Goal: Task Accomplishment & Management: Manage account settings

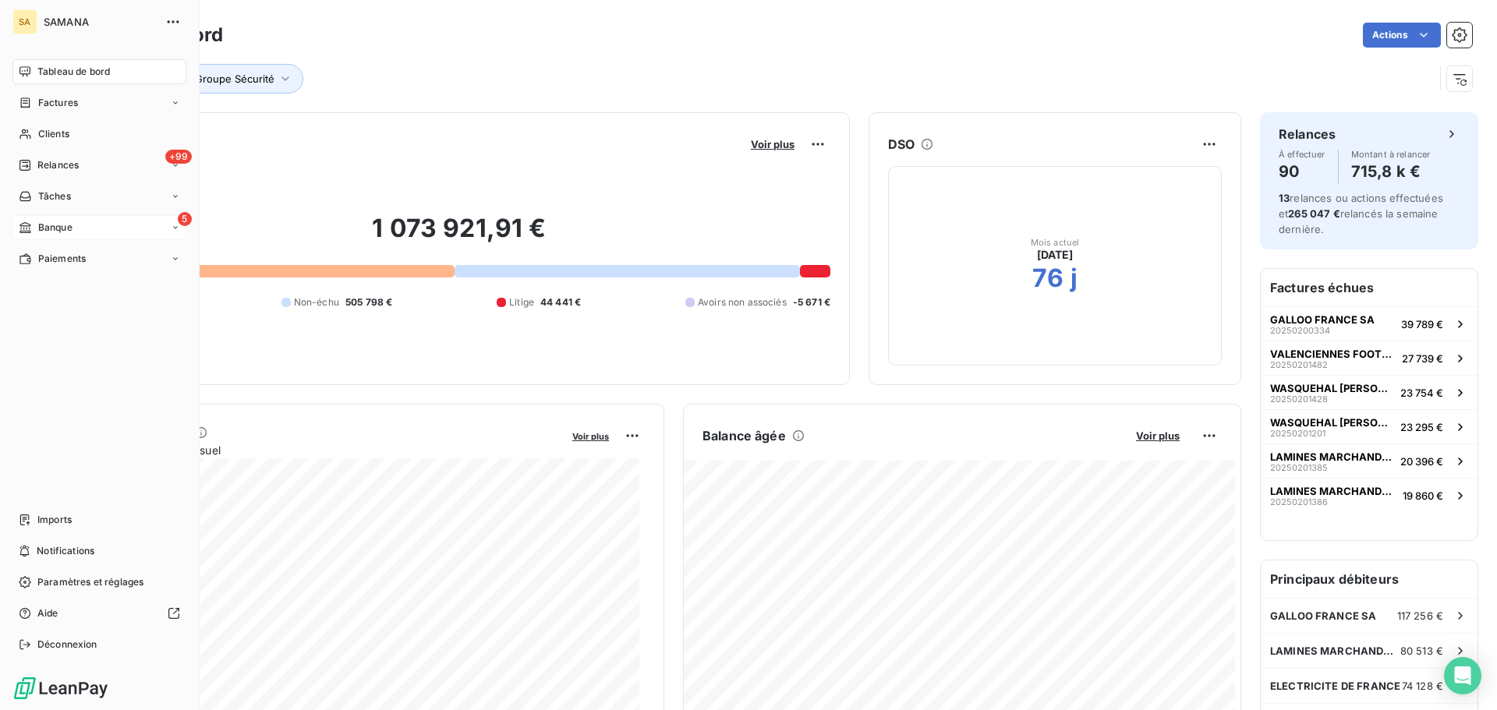
click at [37, 228] on div "Banque" at bounding box center [46, 228] width 54 height 14
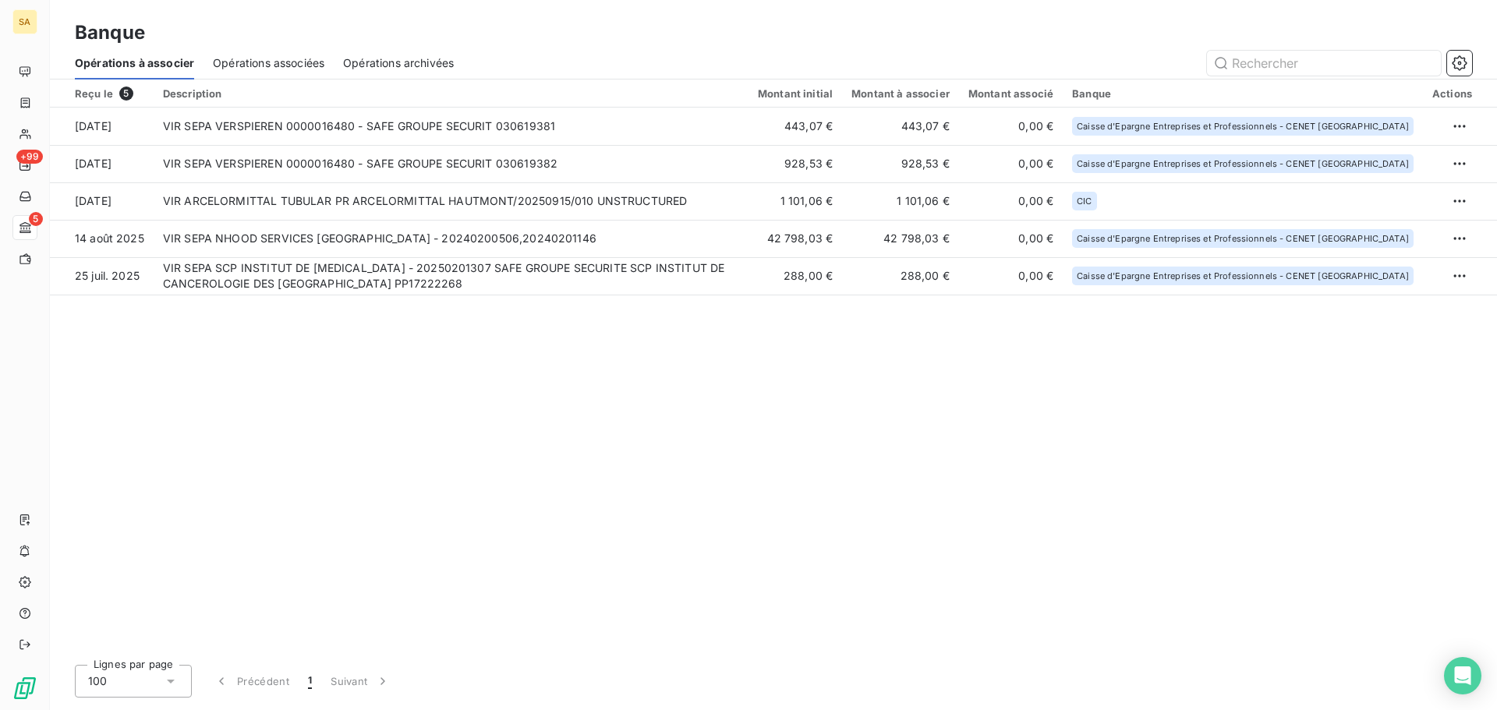
click at [631, 488] on div "Reçu le 5 Description Montant initial Montant à associer Montant associé Banque…" at bounding box center [773, 366] width 1447 height 573
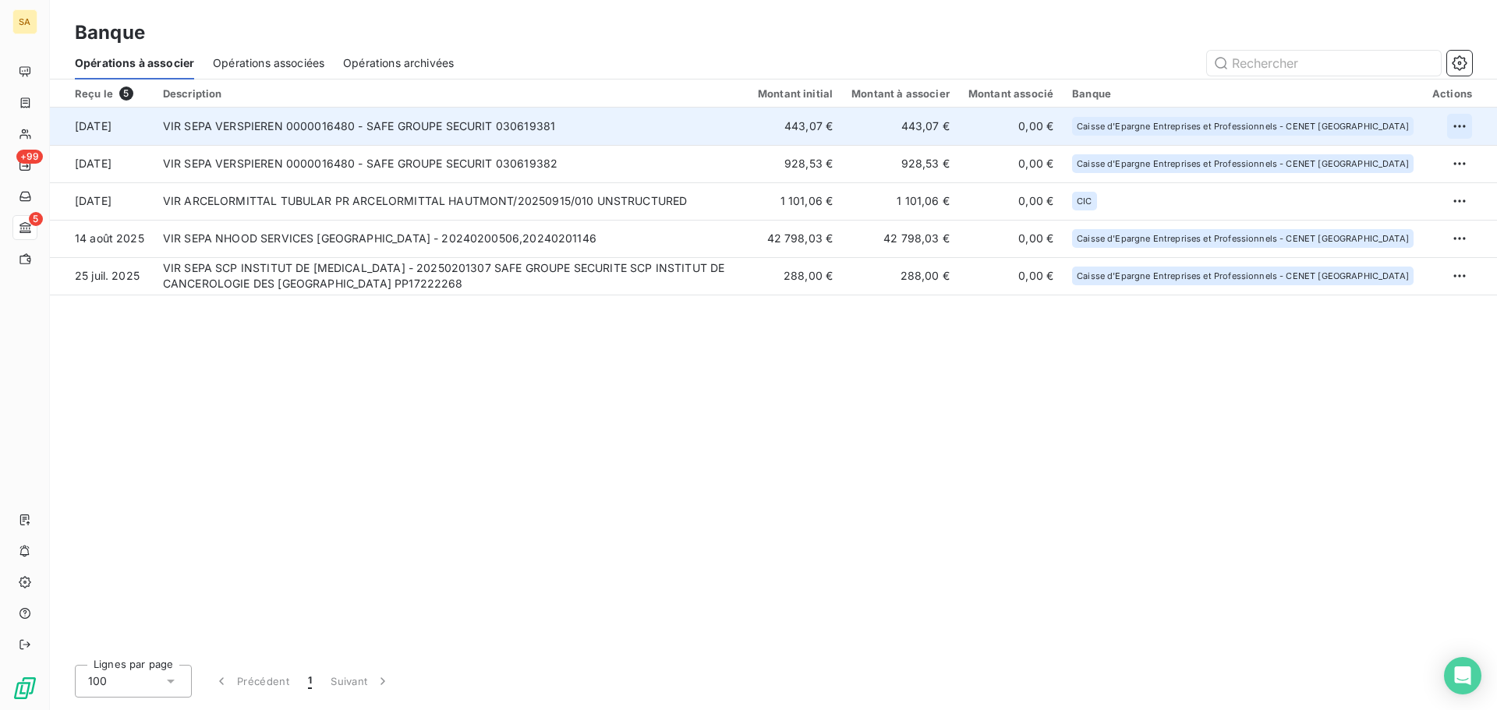
click at [1465, 127] on html "SA +99 5 Banque Opérations à associer Opérations associées Opérations archivées…" at bounding box center [748, 355] width 1497 height 710
click at [1383, 166] on div "Archiver l’opération" at bounding box center [1405, 160] width 120 height 25
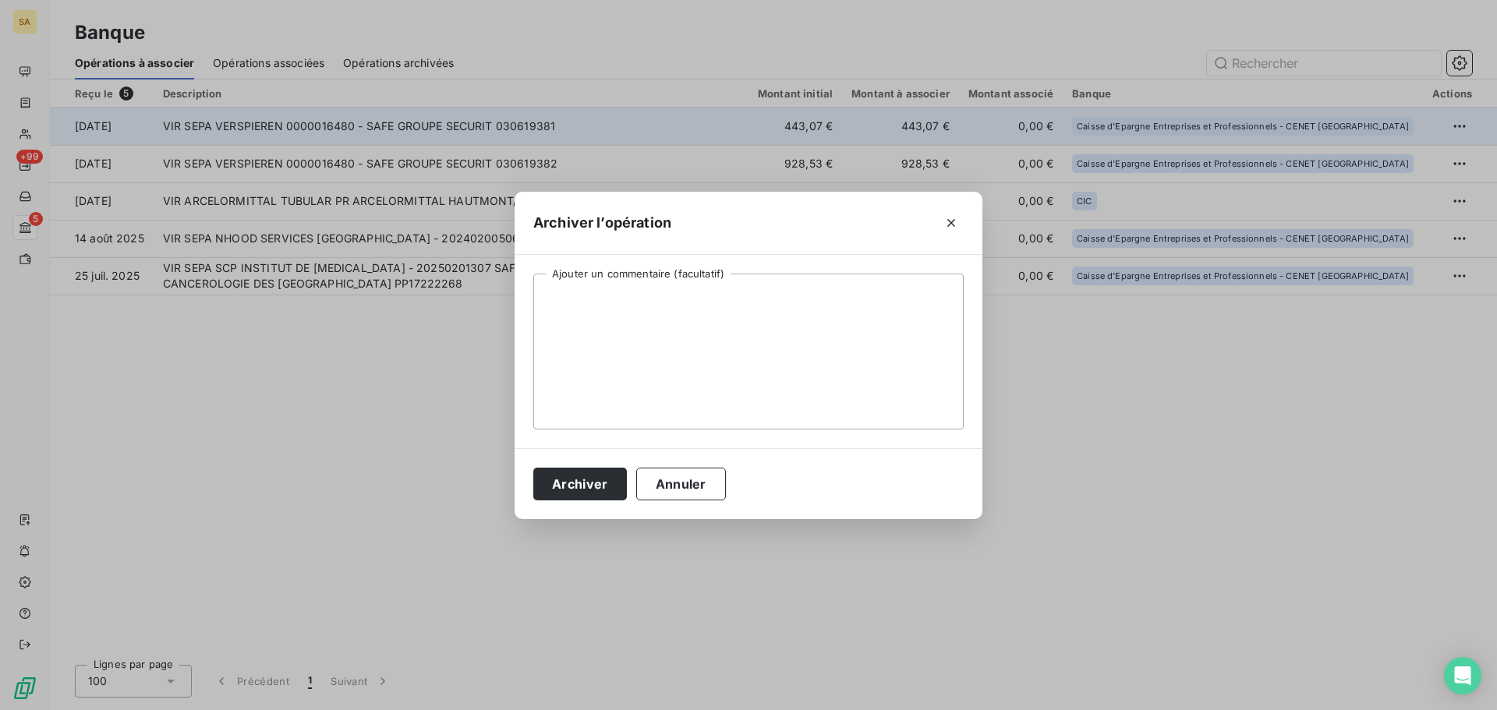
click button "button" at bounding box center [951, 223] width 25 height 25
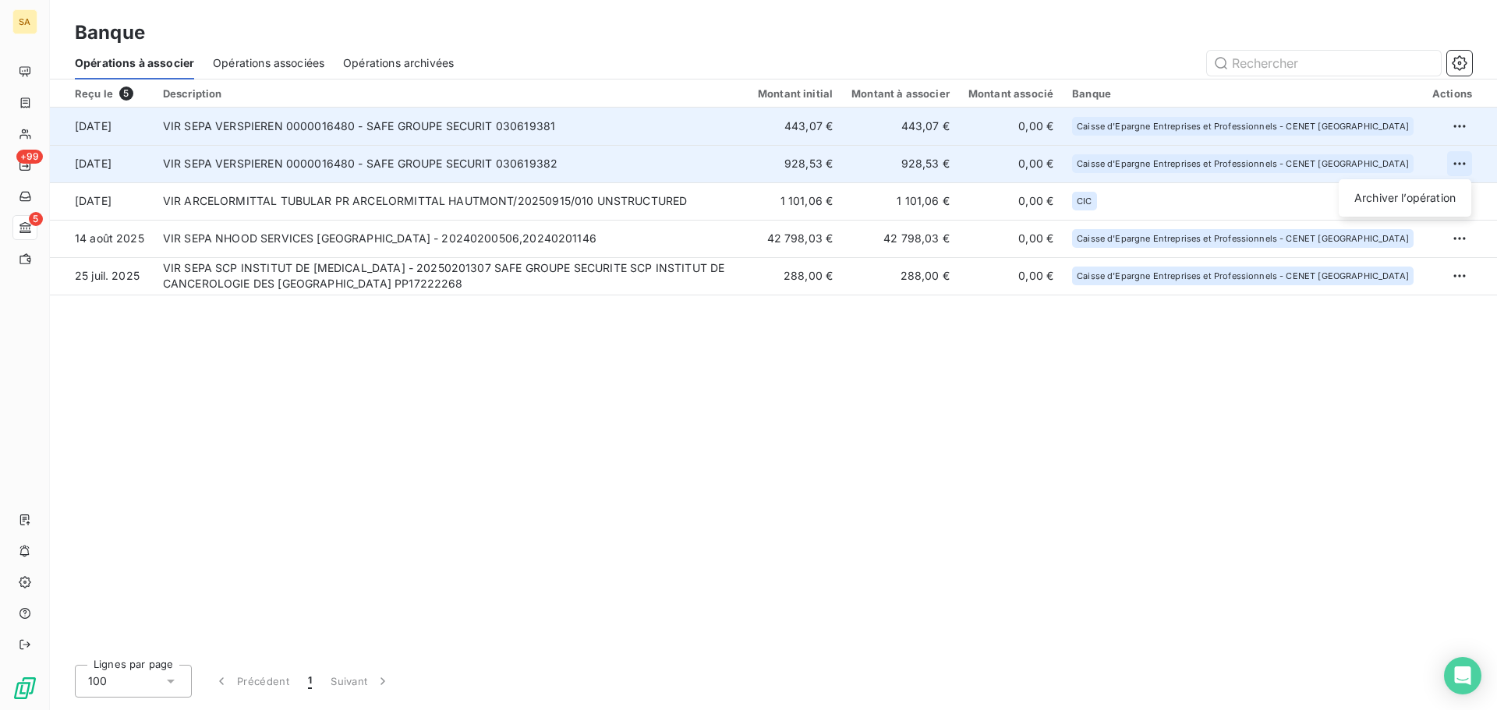
click at [1464, 160] on html "SA +99 5 Banque Opérations à associer Opérations associées Opérations archivées…" at bounding box center [748, 355] width 1497 height 710
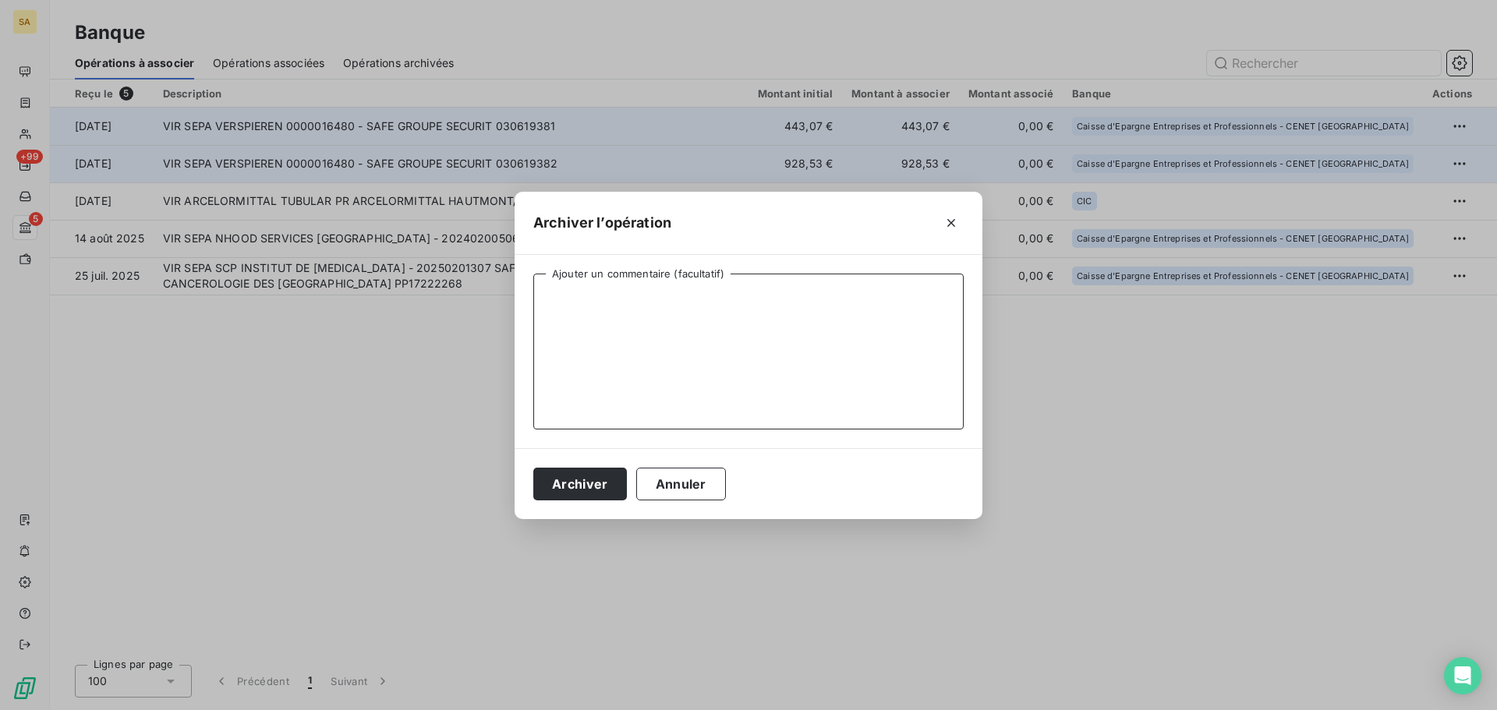
click at [880, 282] on textarea "Ajouter un commentaire (facultatif)" at bounding box center [748, 352] width 430 height 156
type textarea "Non lié à une prestation"
click at [593, 470] on button "Archiver" at bounding box center [580, 484] width 94 height 33
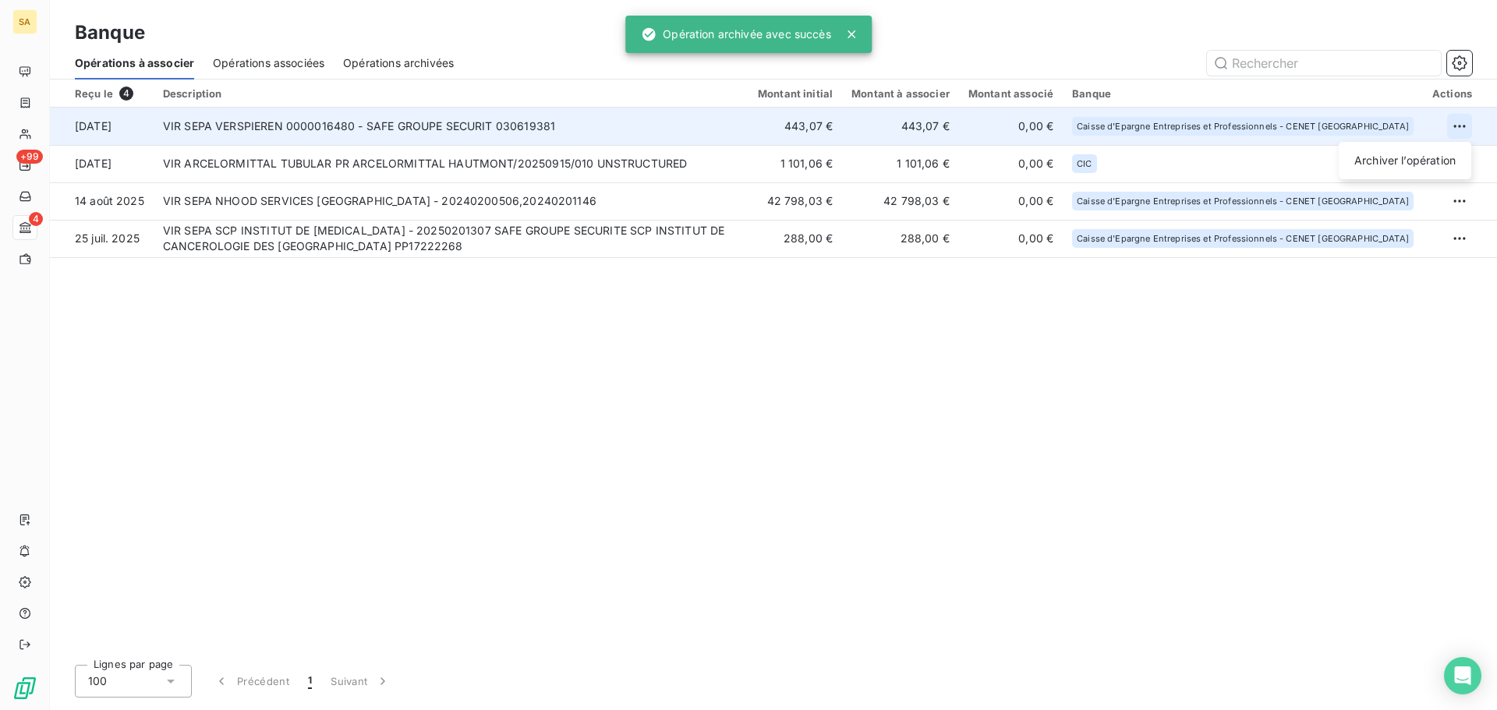
click at [1458, 128] on html "SA +99 4 Banque Opérations à associer Opérations associées Opérations archivées…" at bounding box center [748, 355] width 1497 height 710
click at [1452, 158] on div "Archiver l’opération" at bounding box center [1405, 160] width 120 height 25
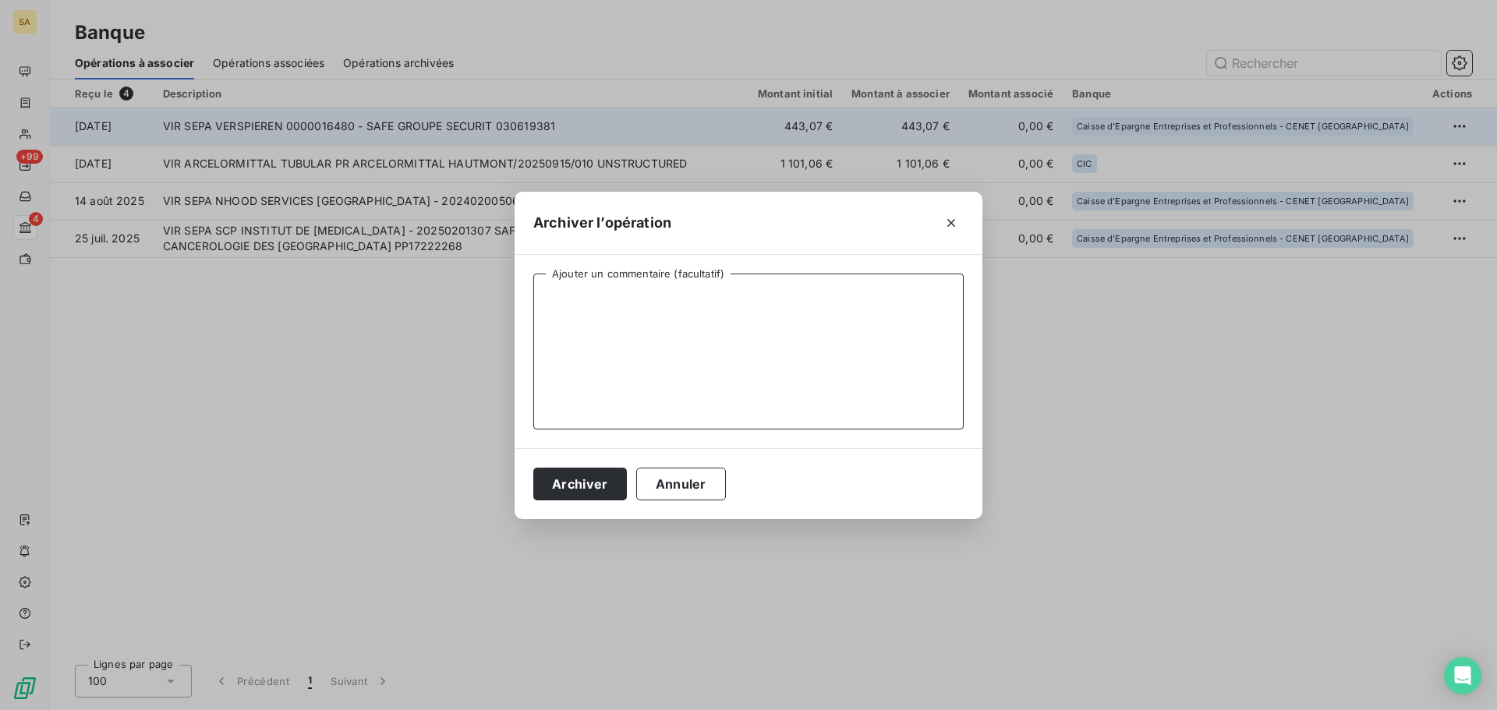
click at [579, 292] on textarea "Ajouter un commentaire (facultatif)" at bounding box center [748, 352] width 430 height 156
type textarea "Non lié à une prestation"
click at [585, 478] on button "Archiver" at bounding box center [580, 484] width 94 height 33
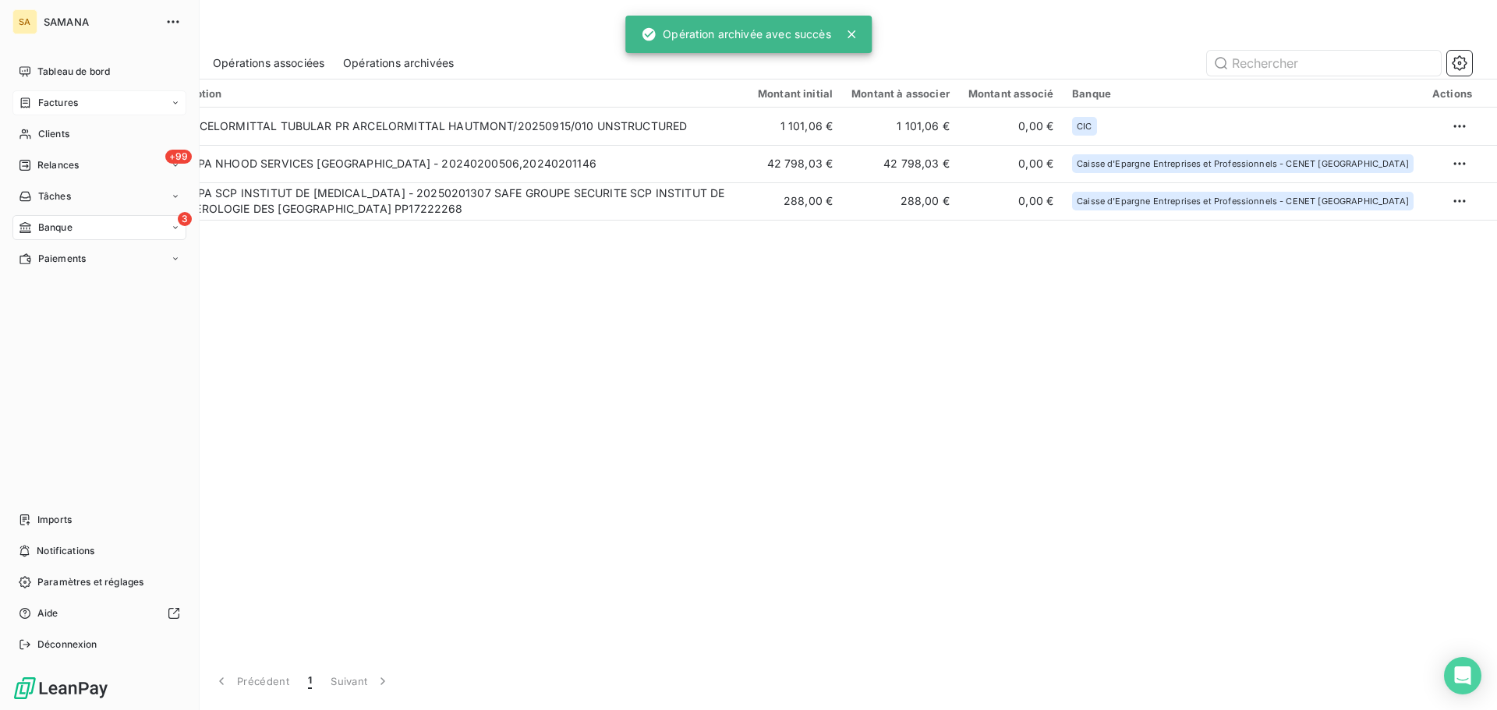
click at [82, 103] on div "Factures" at bounding box center [99, 102] width 174 height 25
click at [81, 126] on div "Factures" at bounding box center [108, 134] width 155 height 25
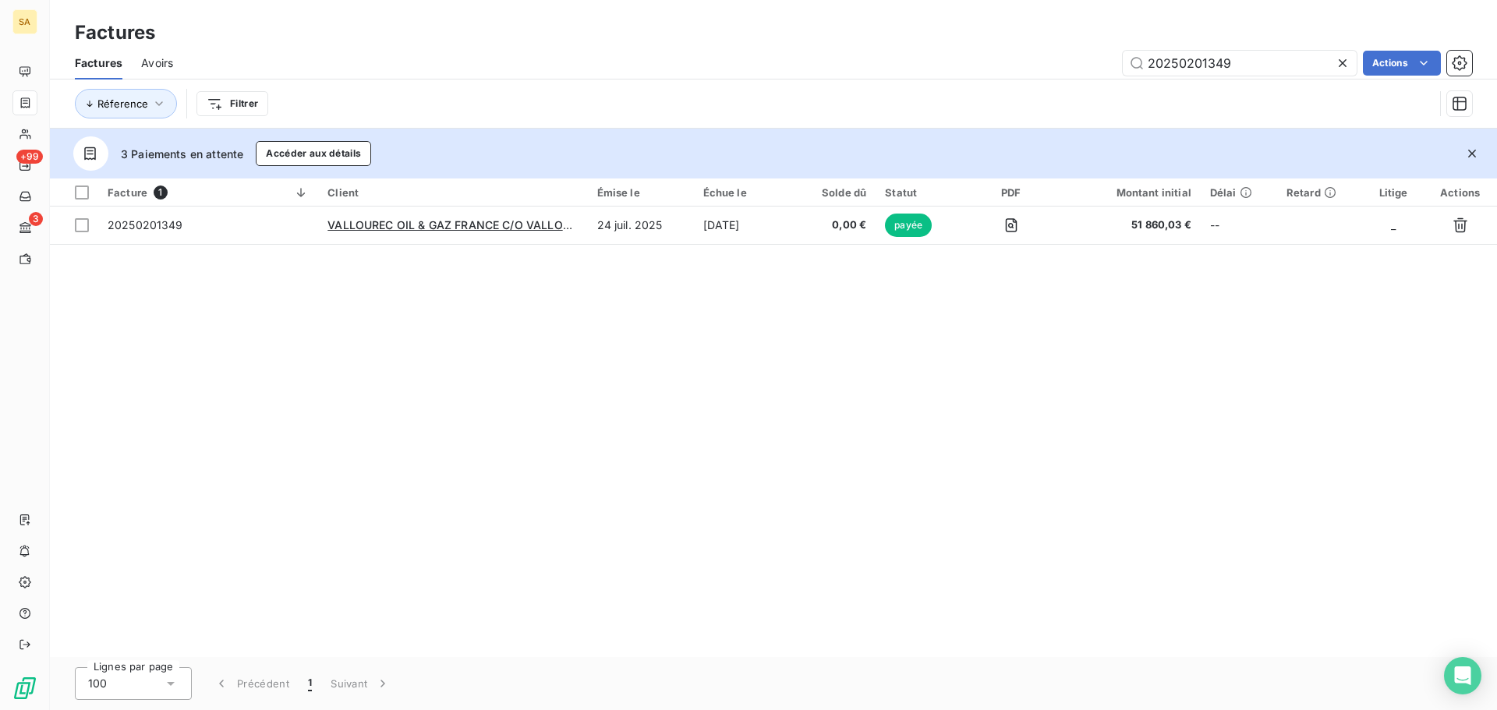
click at [1340, 65] on icon at bounding box center [1343, 63] width 8 height 8
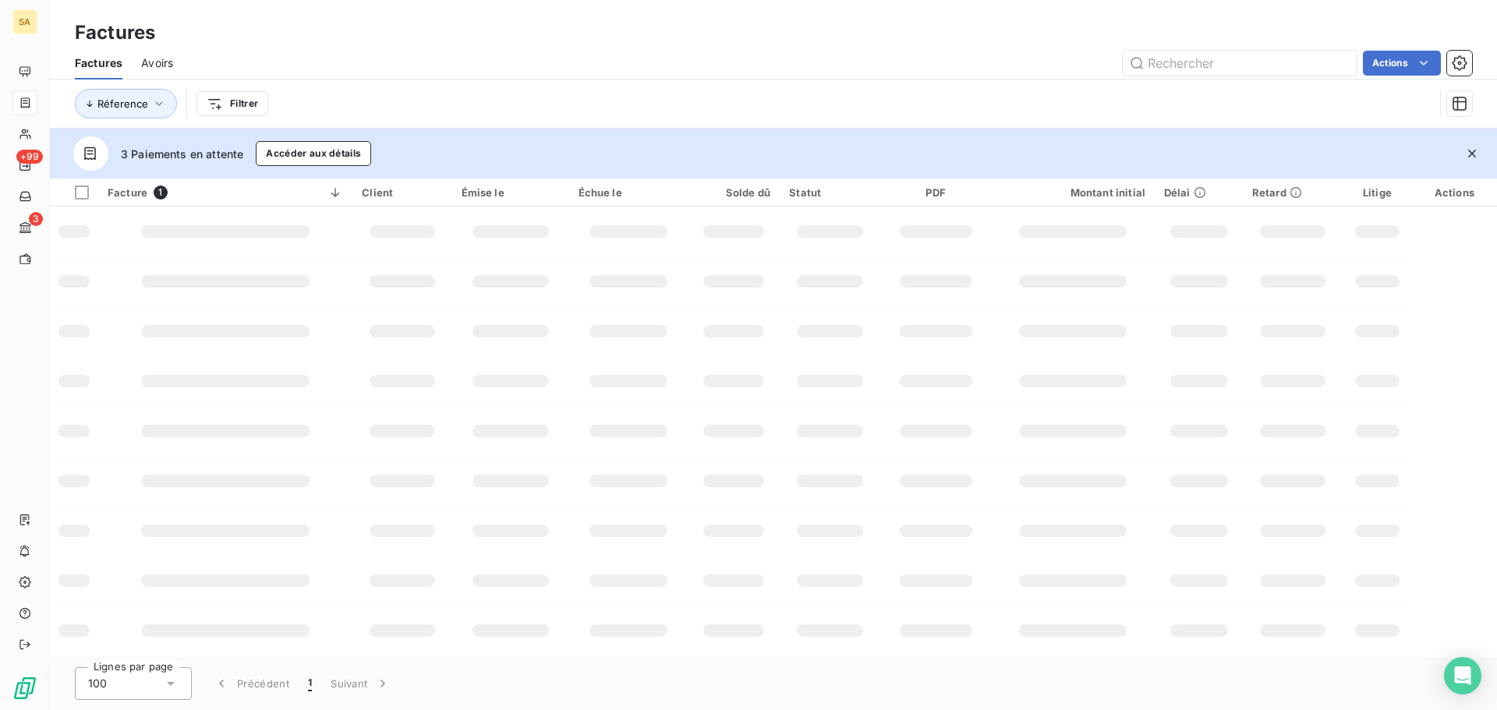
click at [155, 58] on span "Avoirs" at bounding box center [157, 63] width 32 height 16
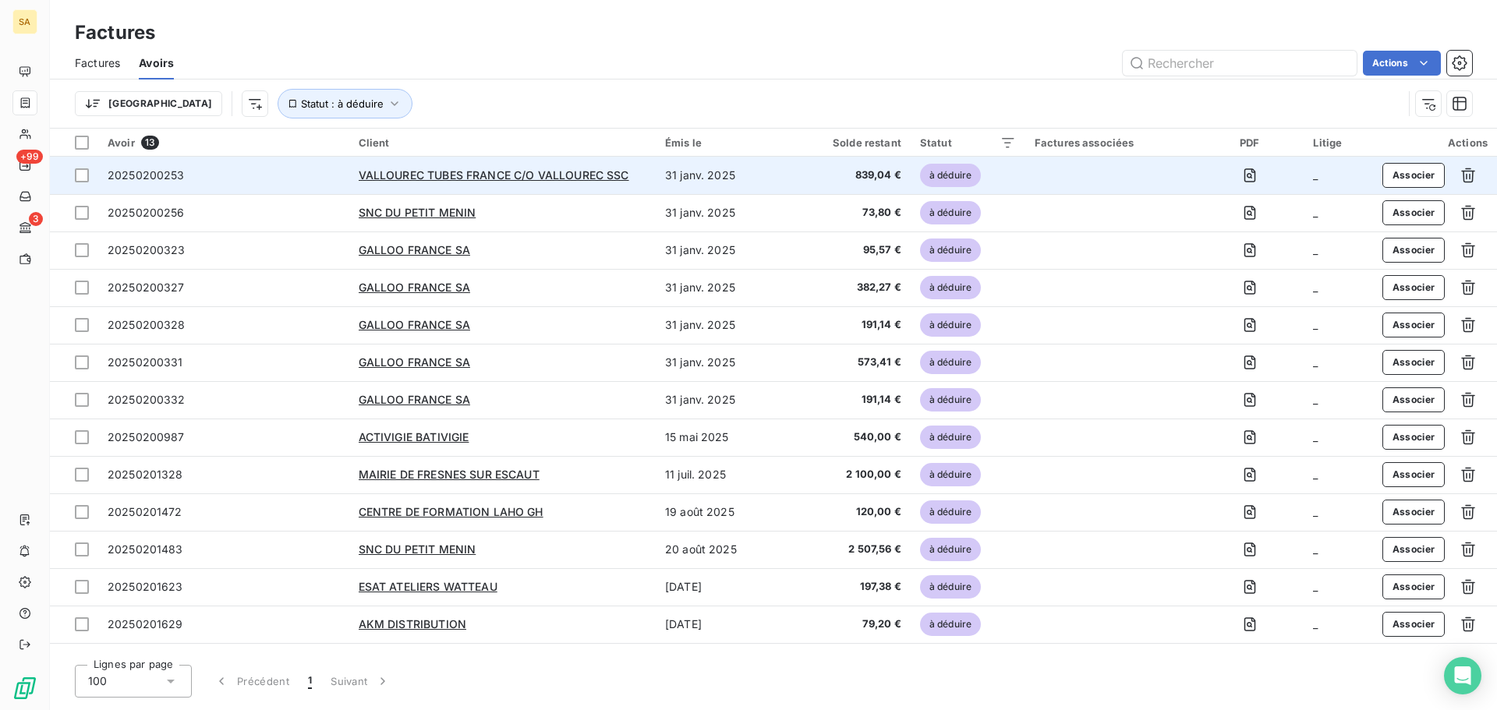
click at [189, 191] on td "20250200253" at bounding box center [223, 175] width 251 height 37
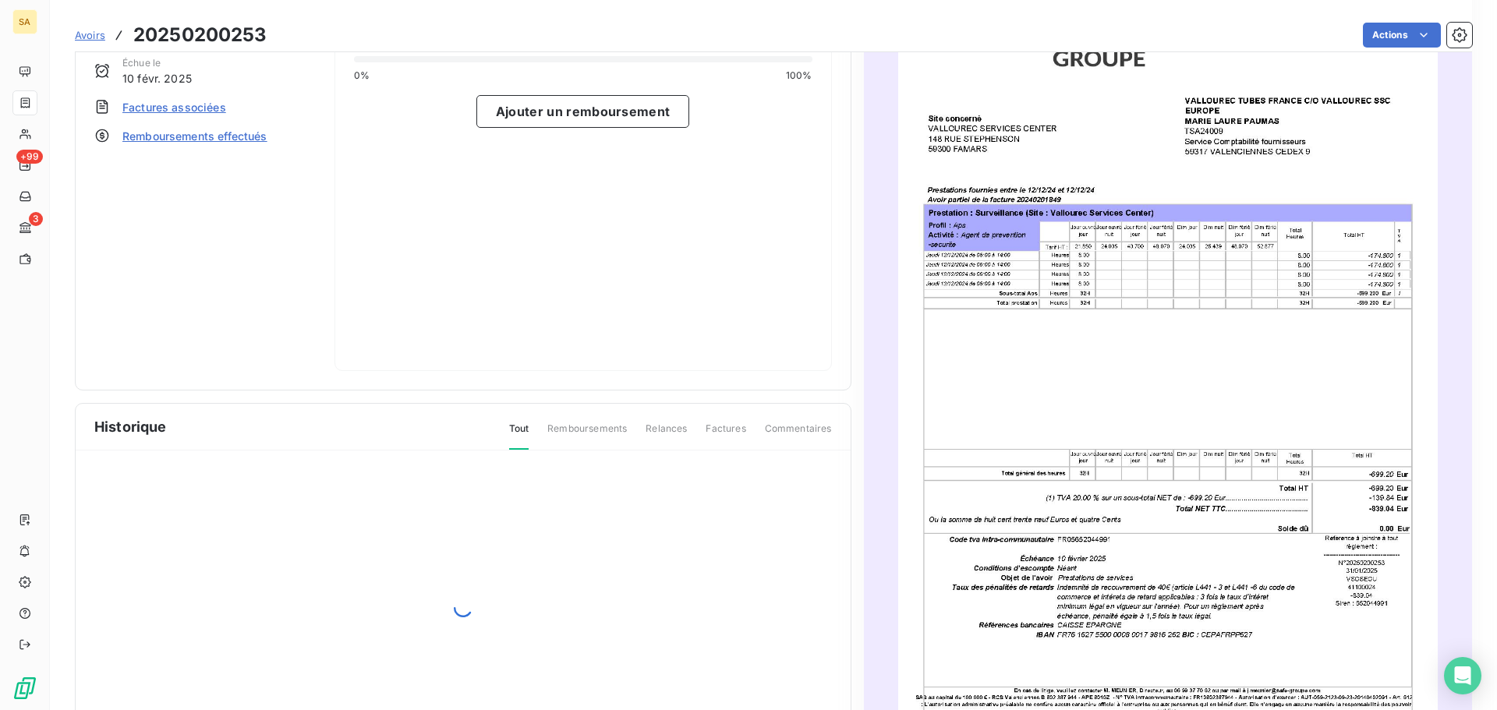
scroll to position [7, 0]
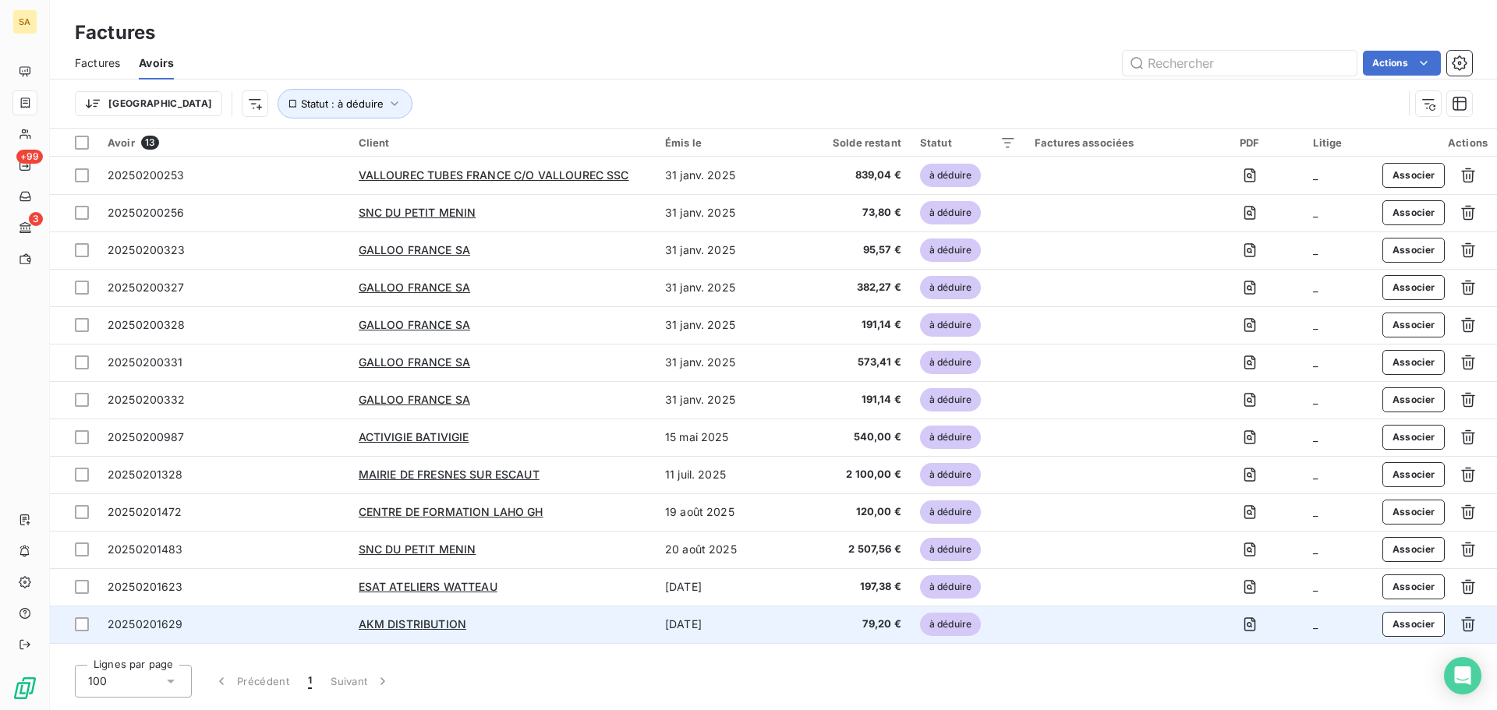
click at [175, 627] on span "20250201629" at bounding box center [146, 624] width 76 height 13
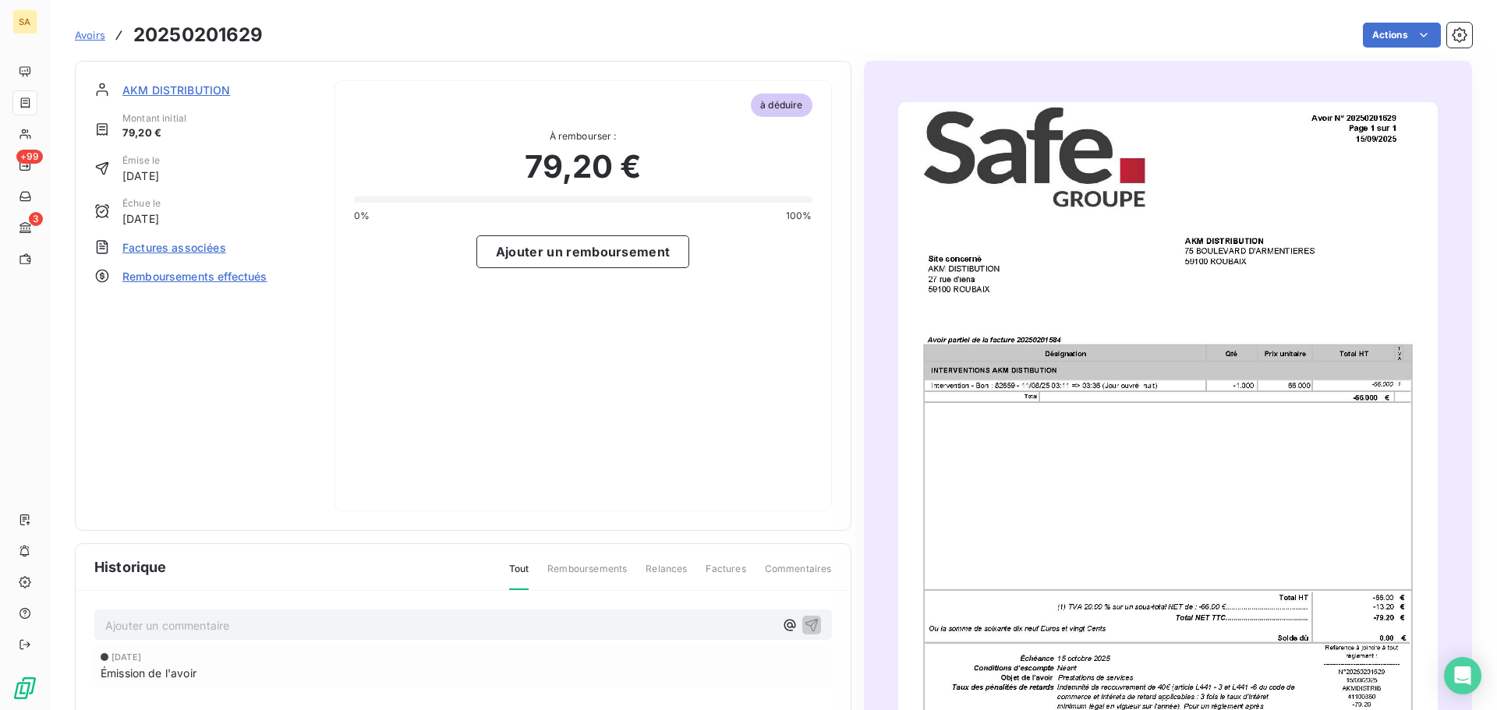
click at [194, 246] on span "Factures associées" at bounding box center [174, 247] width 104 height 16
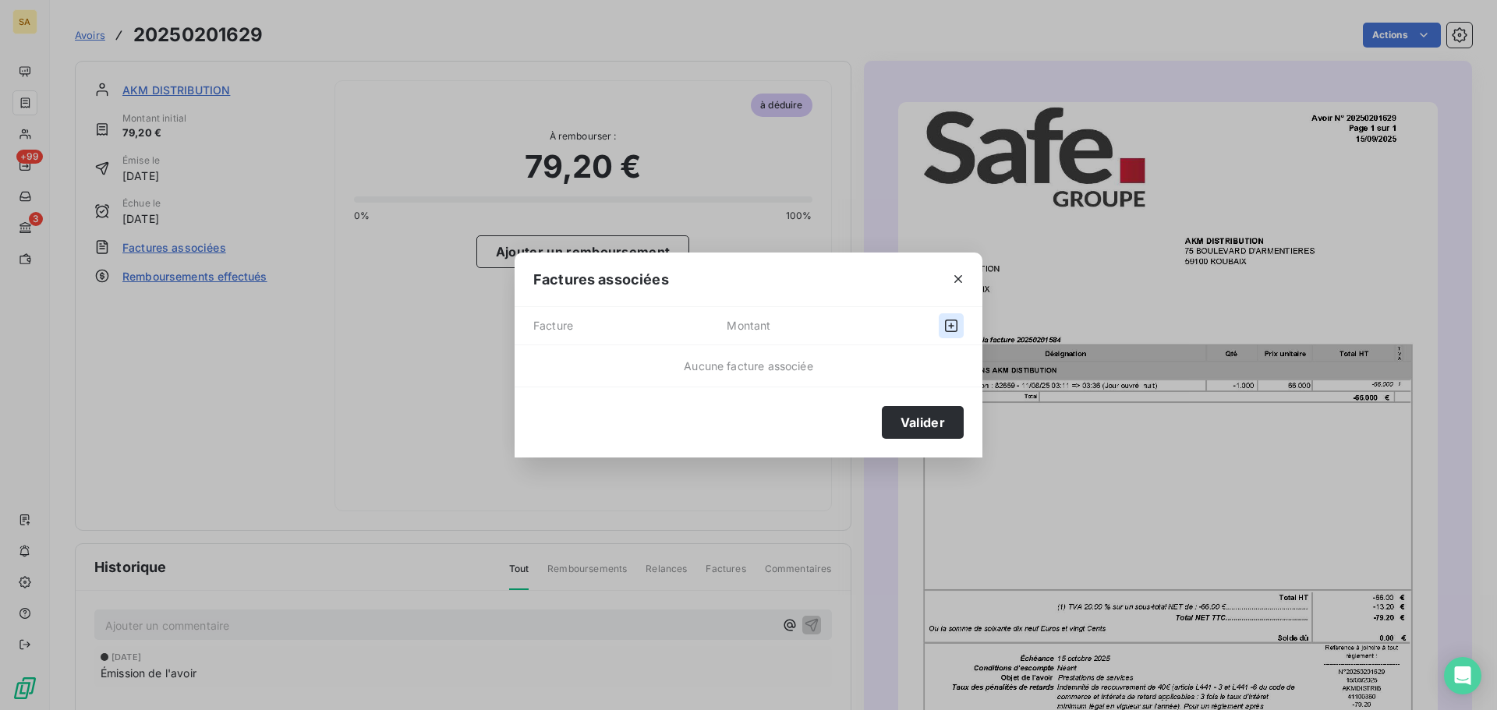
click at [951, 330] on icon "button" at bounding box center [952, 326] width 16 height 16
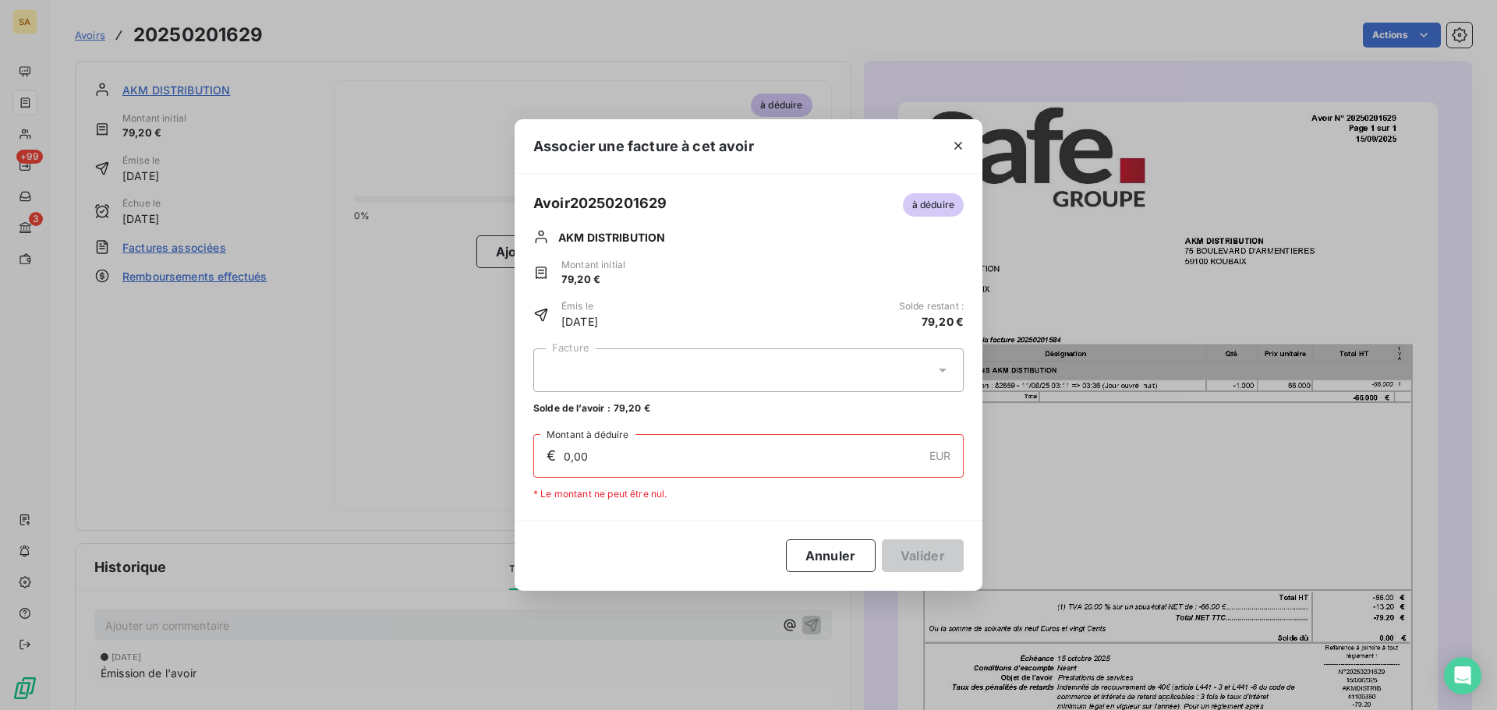
click at [662, 388] on div at bounding box center [748, 371] width 430 height 44
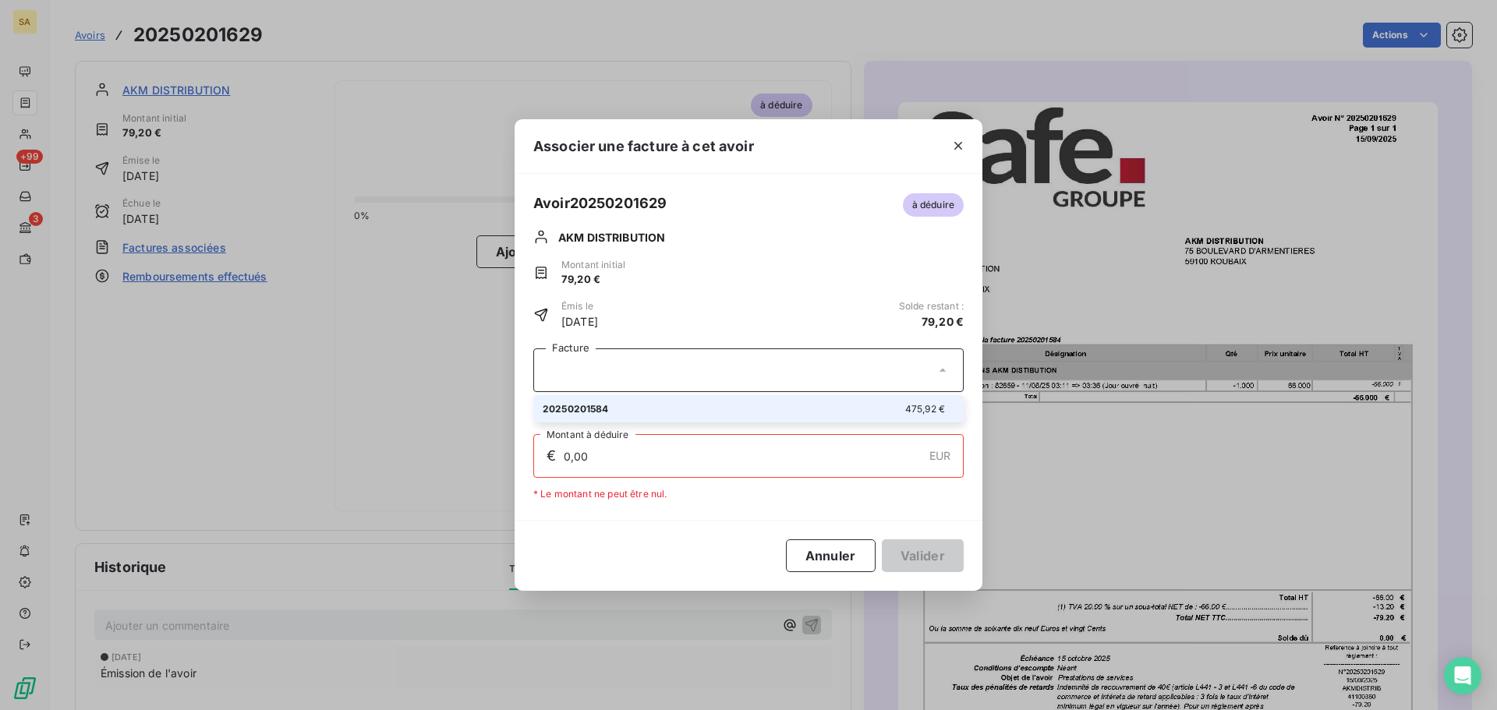
click at [662, 413] on div "20250201584 475,92 €" at bounding box center [749, 409] width 412 height 15
type input "79,20"
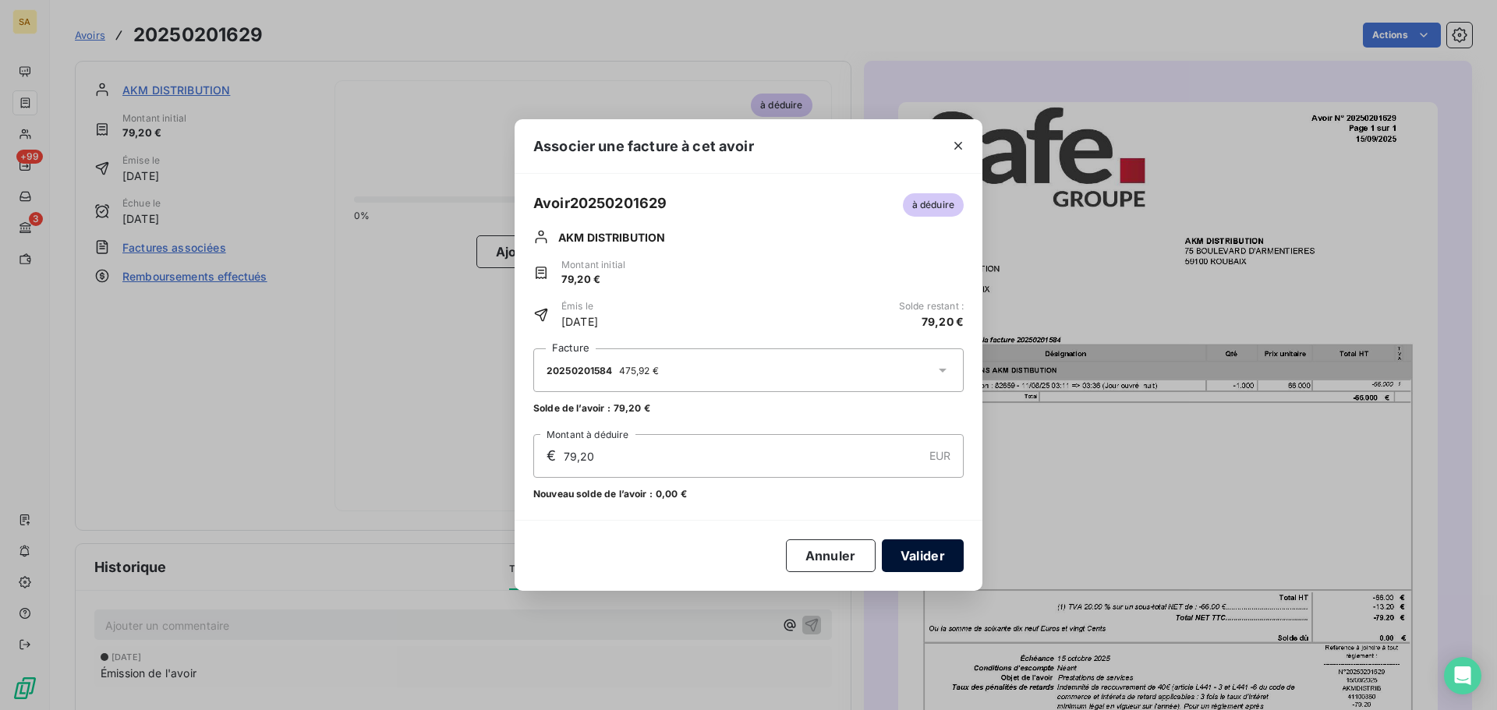
click at [931, 554] on button "Valider" at bounding box center [923, 556] width 82 height 33
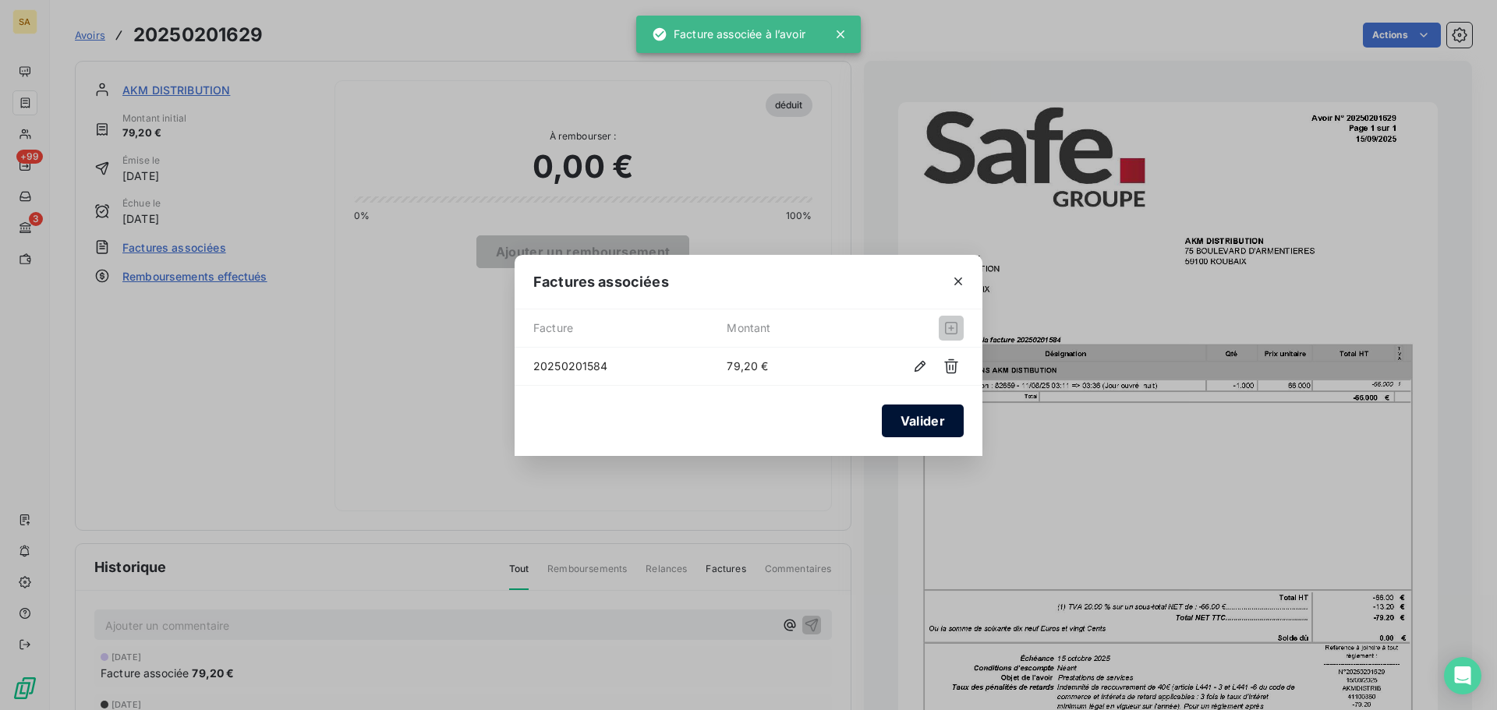
click at [922, 424] on button "Valider" at bounding box center [923, 421] width 82 height 33
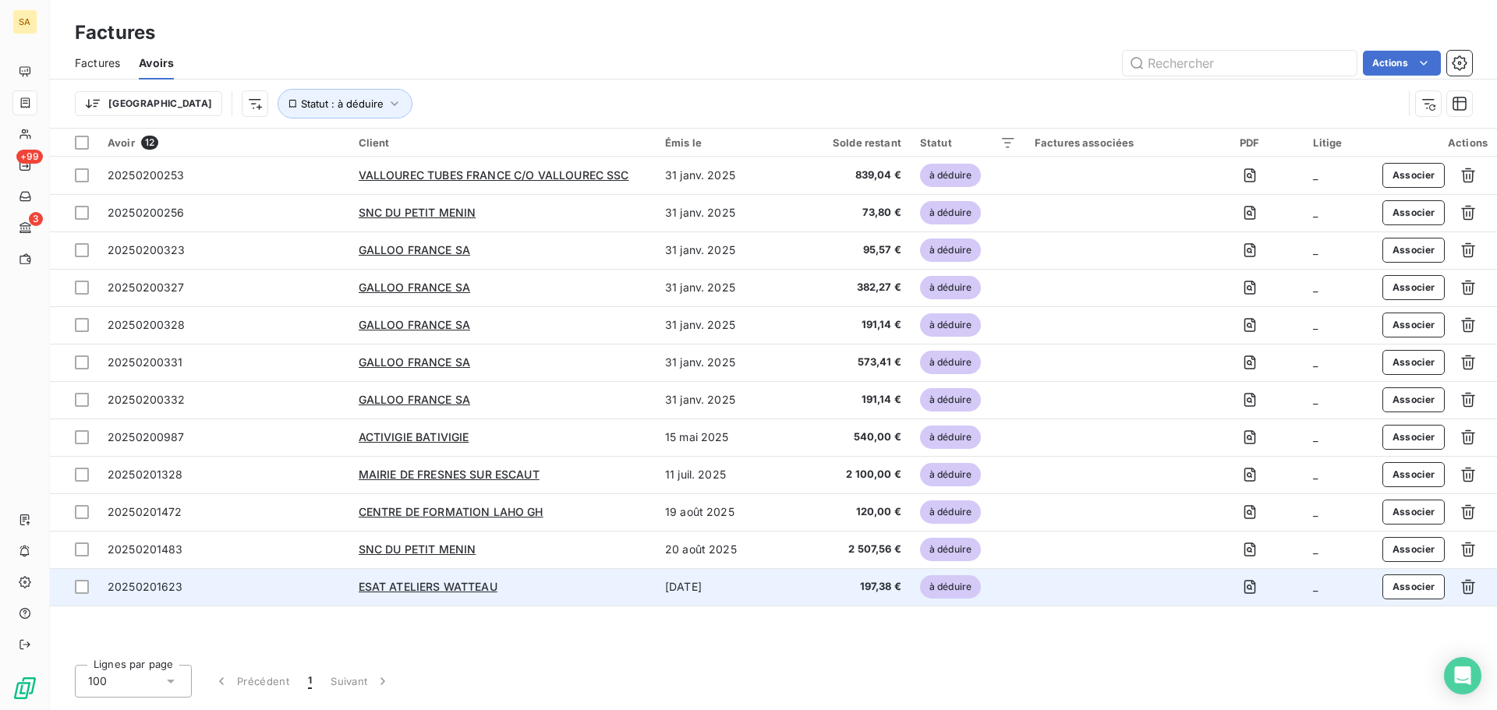
click at [149, 585] on span "20250201623" at bounding box center [146, 586] width 76 height 13
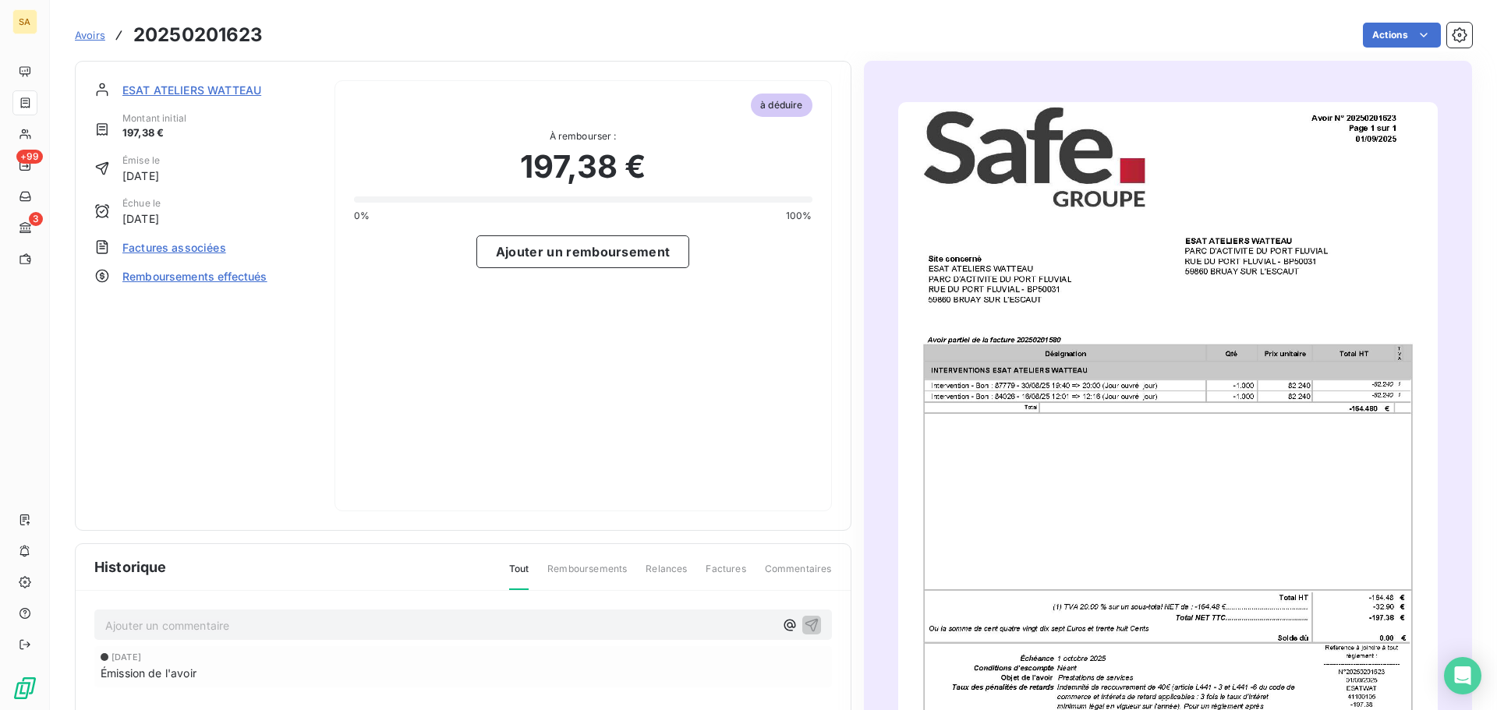
click at [1153, 319] on img "button" at bounding box center [1168, 483] width 540 height 763
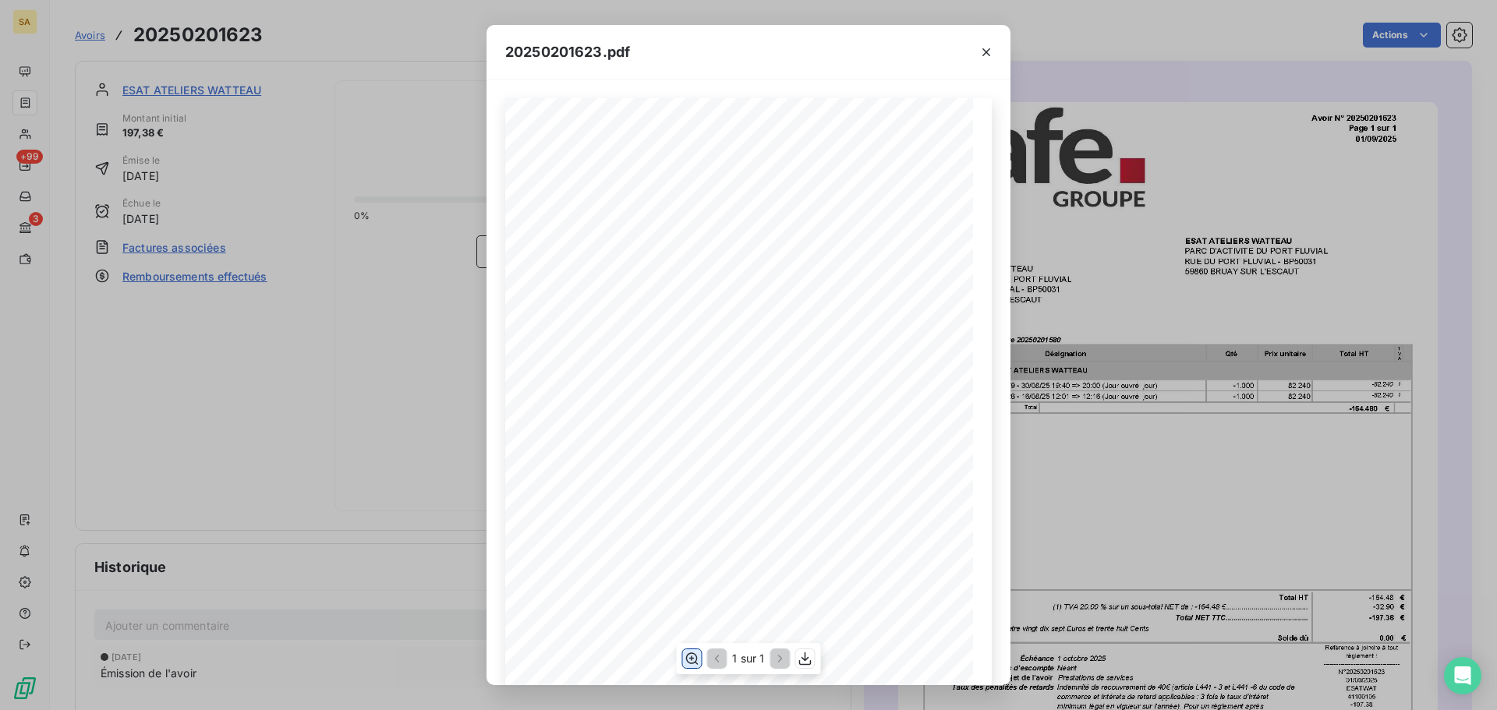
click at [696, 658] on icon "button" at bounding box center [692, 659] width 16 height 16
drag, startPoint x: 990, startPoint y: 52, endPoint x: 919, endPoint y: 52, distance: 71.0
click at [990, 52] on icon "button" at bounding box center [987, 52] width 16 height 16
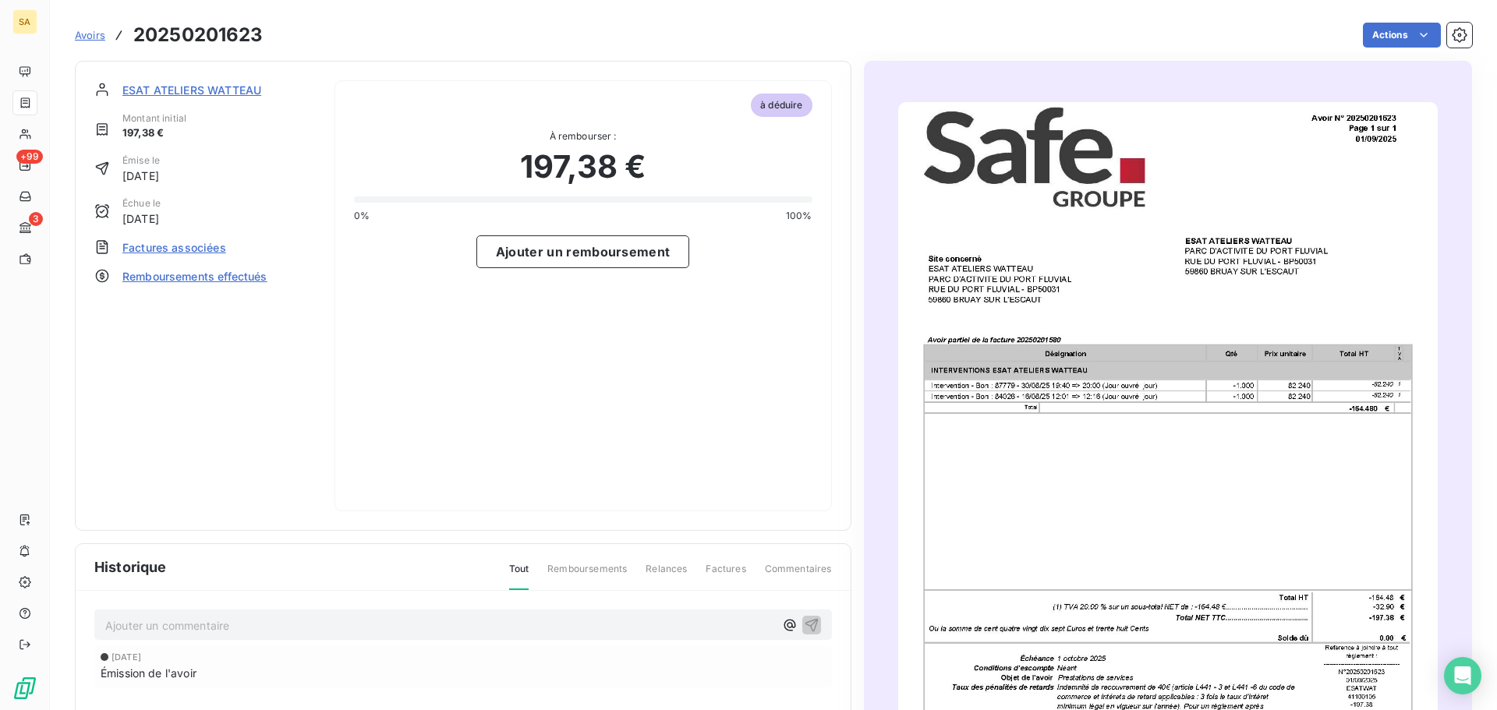
click at [211, 248] on span "Factures associées" at bounding box center [174, 247] width 104 height 16
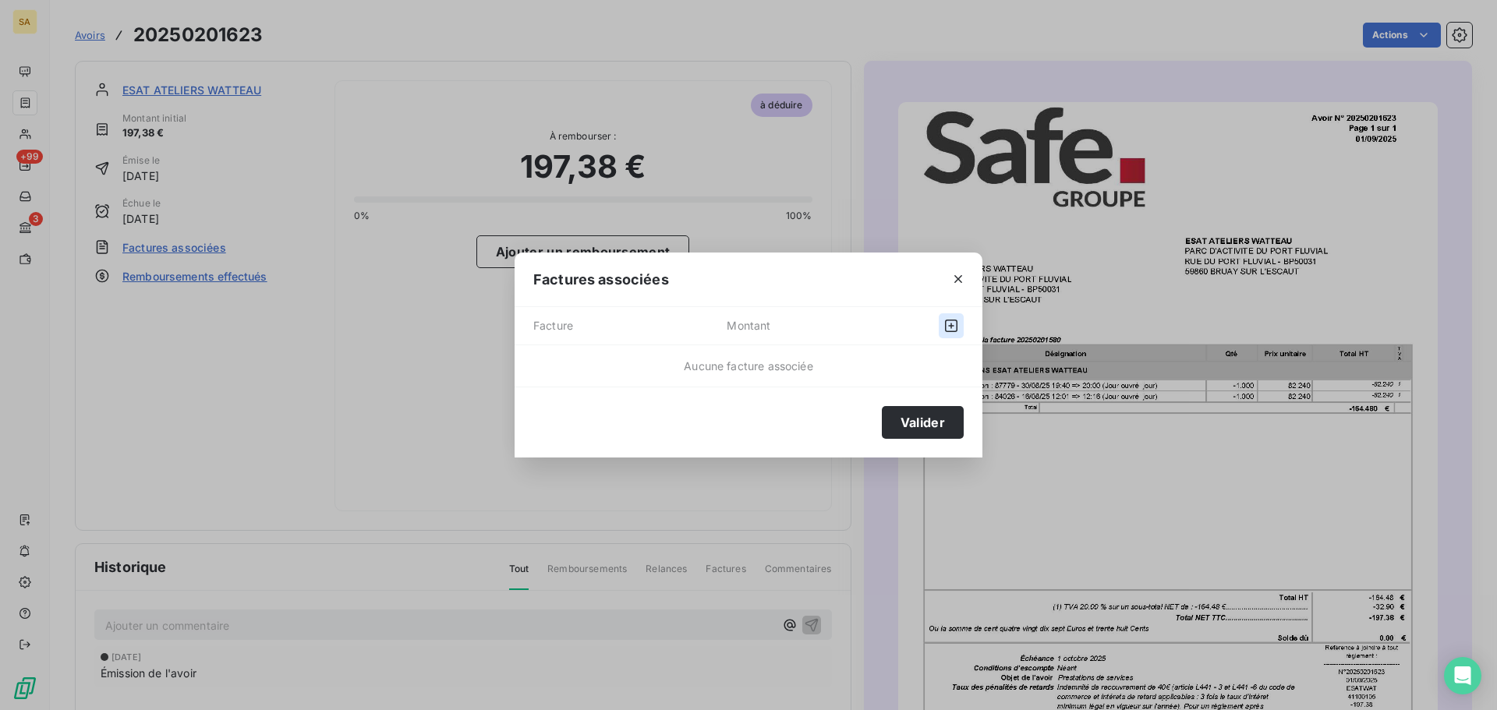
click at [959, 327] on button "button" at bounding box center [951, 325] width 25 height 25
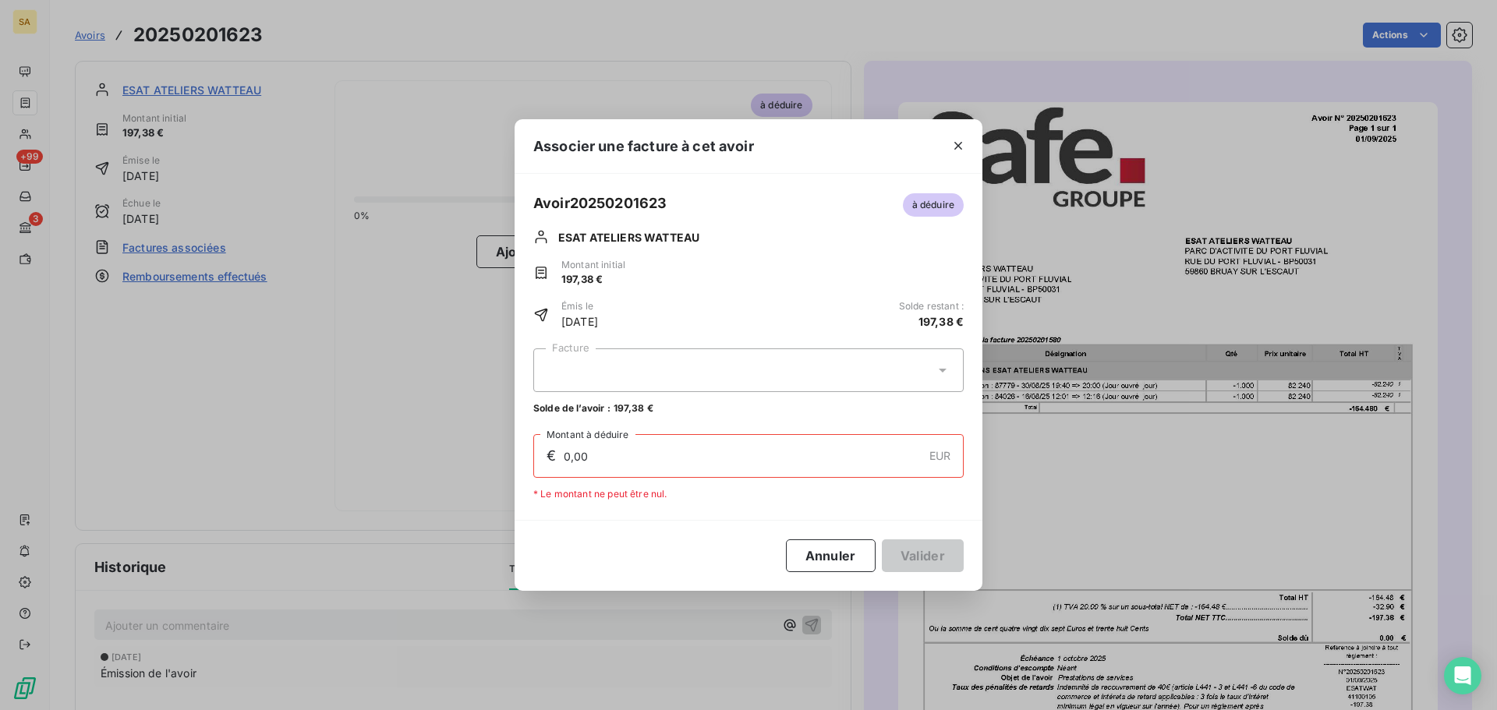
click at [937, 368] on icon at bounding box center [943, 371] width 16 height 16
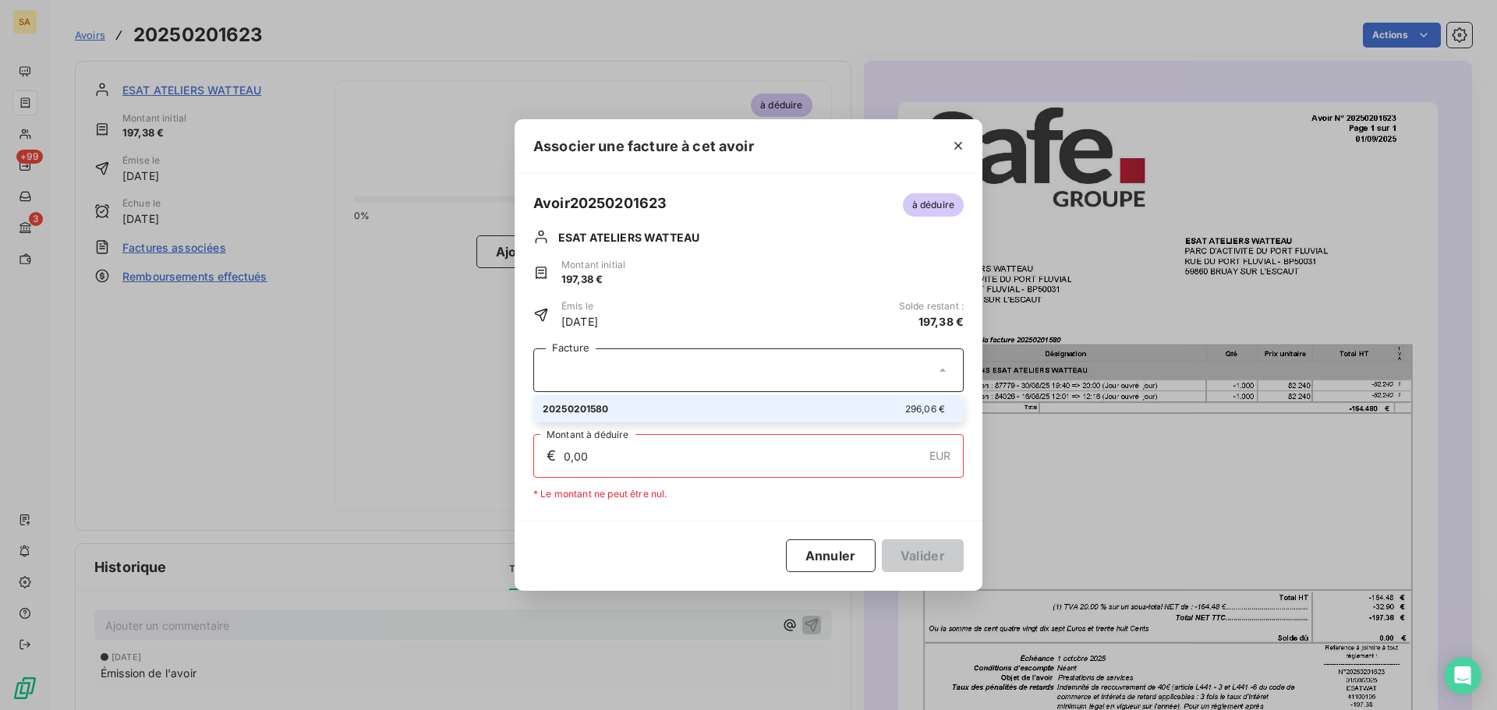
click at [892, 408] on div "20250201580 296,06 €" at bounding box center [749, 409] width 412 height 15
type input "197,38"
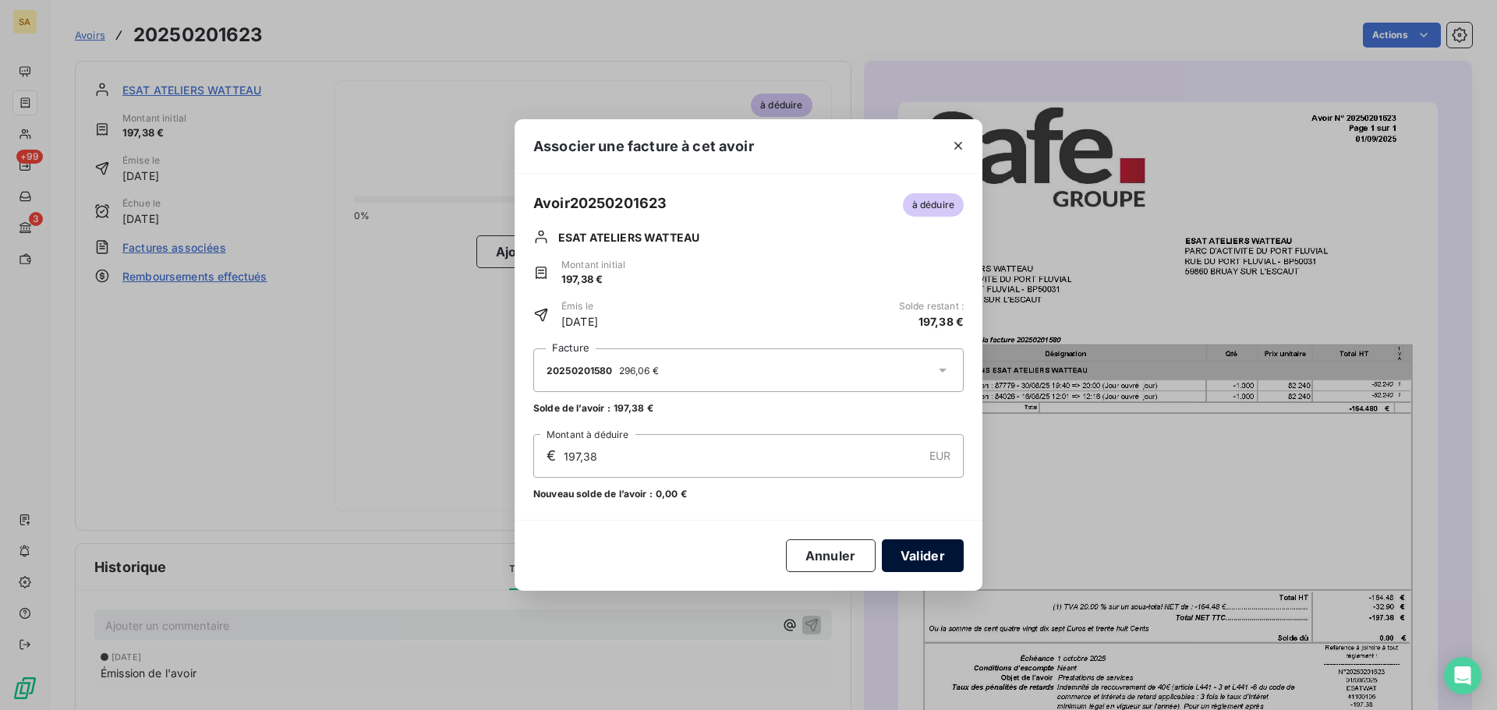
click at [901, 551] on button "Valider" at bounding box center [923, 556] width 82 height 33
